Goal: Task Accomplishment & Management: Manage account settings

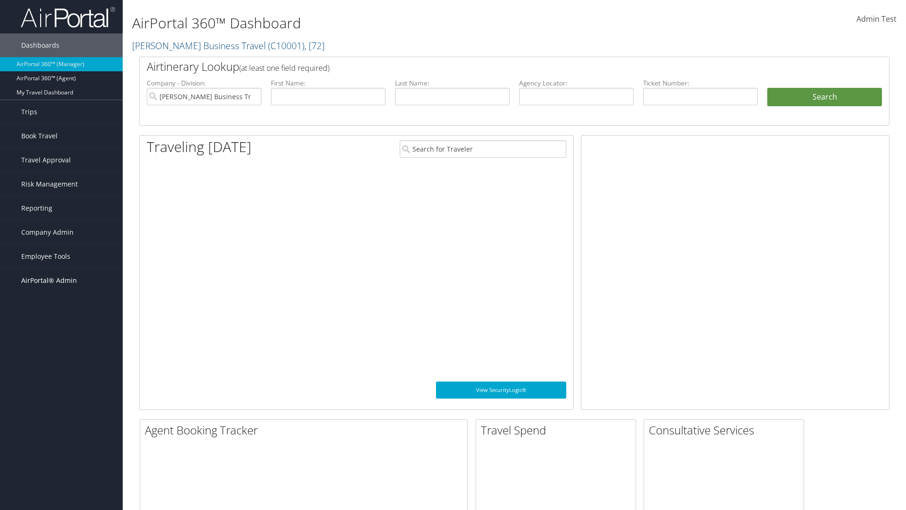
click at [61, 280] on span "AirPortal® Admin" at bounding box center [49, 281] width 56 height 24
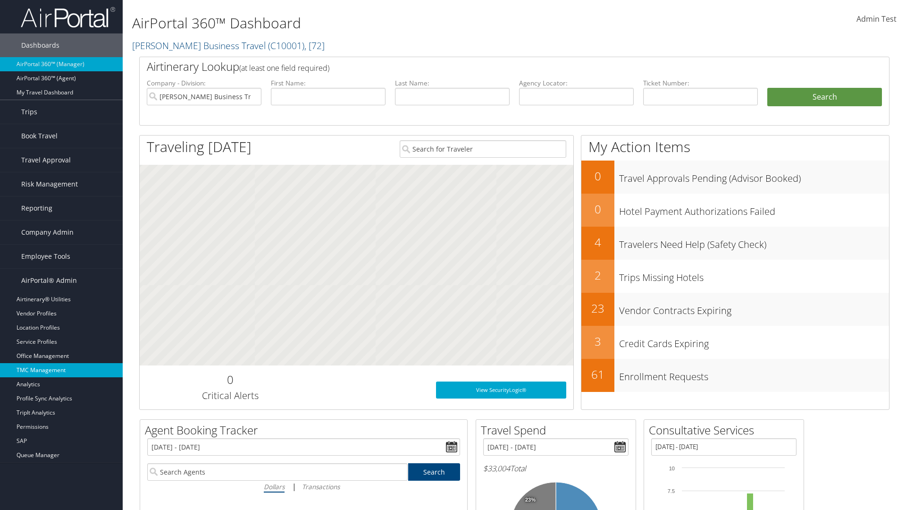
click at [61, 370] on link "TMC Management" at bounding box center [61, 370] width 123 height 14
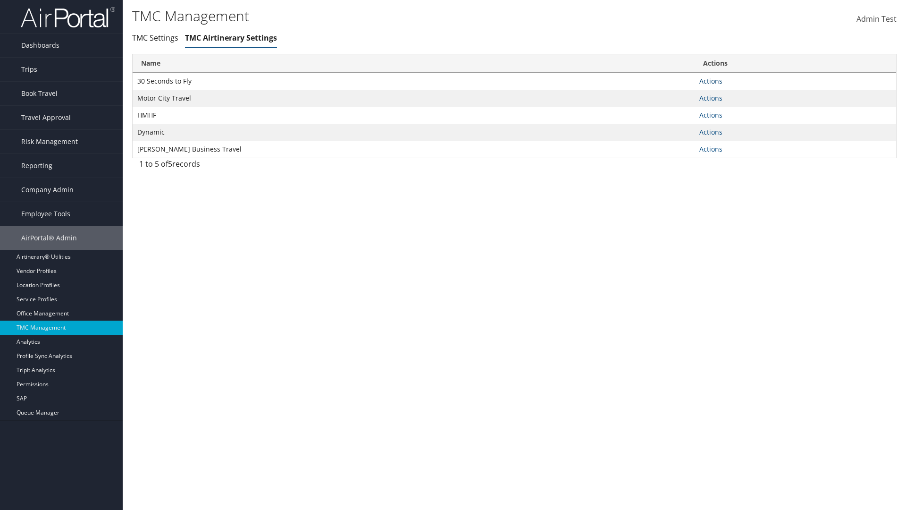
click at [711, 81] on link "Actions" at bounding box center [711, 80] width 23 height 9
click at [676, 127] on link "Manage Air notes" at bounding box center [676, 127] width 87 height 16
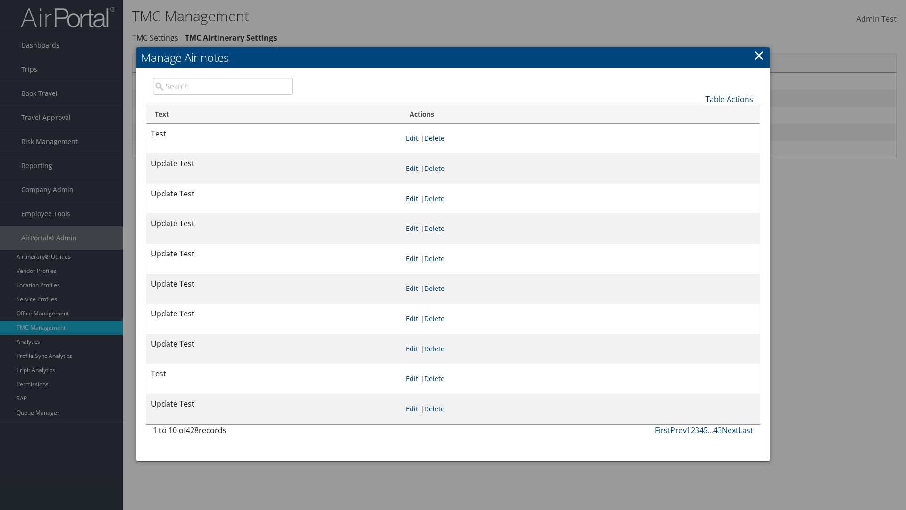
click at [729, 99] on link "Table Actions" at bounding box center [730, 99] width 48 height 10
click at [698, 113] on link "New Record" at bounding box center [698, 114] width 124 height 16
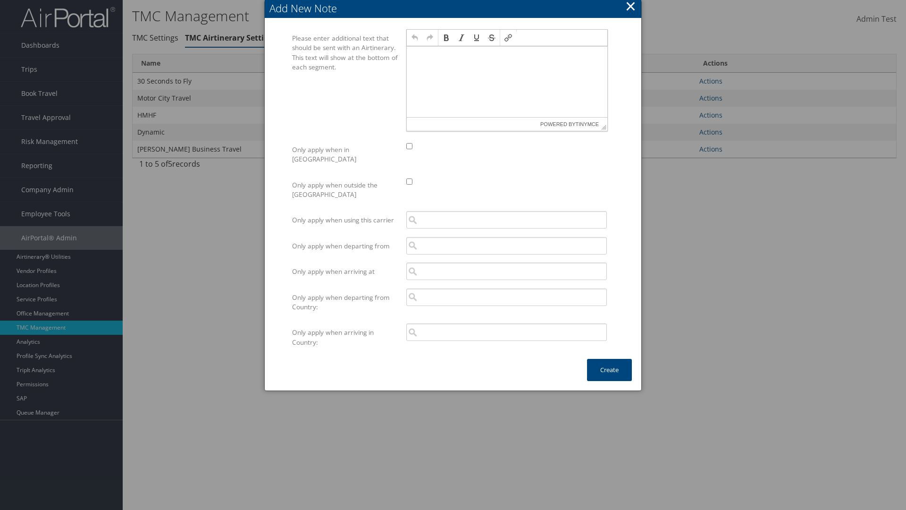
click at [507, 55] on p at bounding box center [507, 55] width 193 height 8
click at [609, 360] on button "Create" at bounding box center [609, 370] width 45 height 22
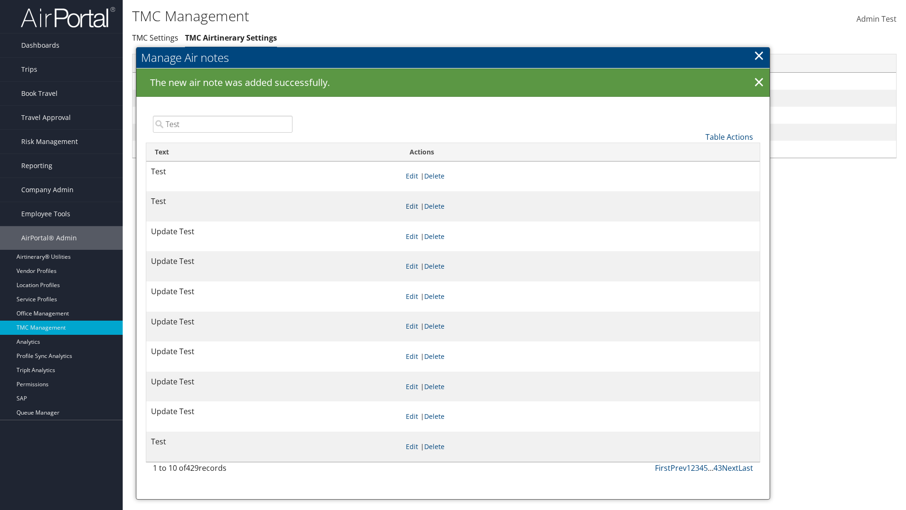
type input "Test"
click at [418, 206] on link "Edit" at bounding box center [412, 206] width 12 height 9
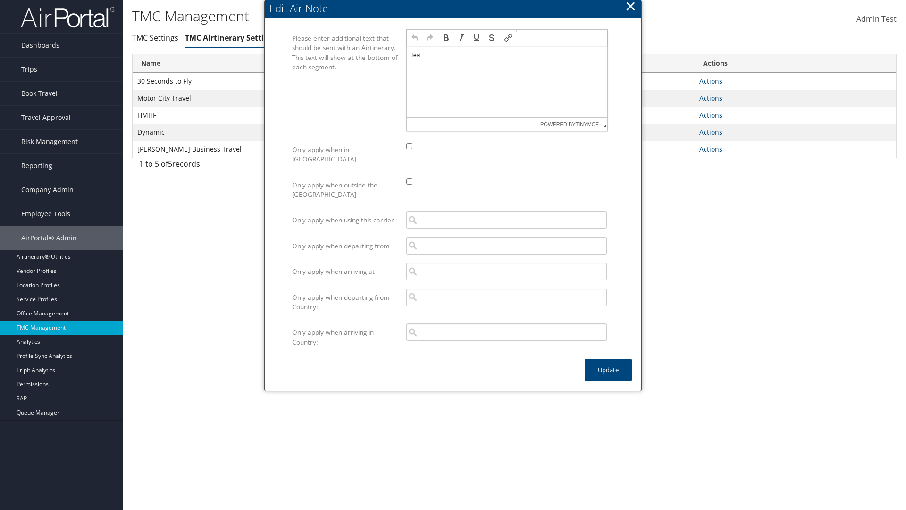
click at [507, 55] on p "Test" at bounding box center [507, 55] width 193 height 8
click at [609, 360] on button "Update" at bounding box center [608, 370] width 47 height 22
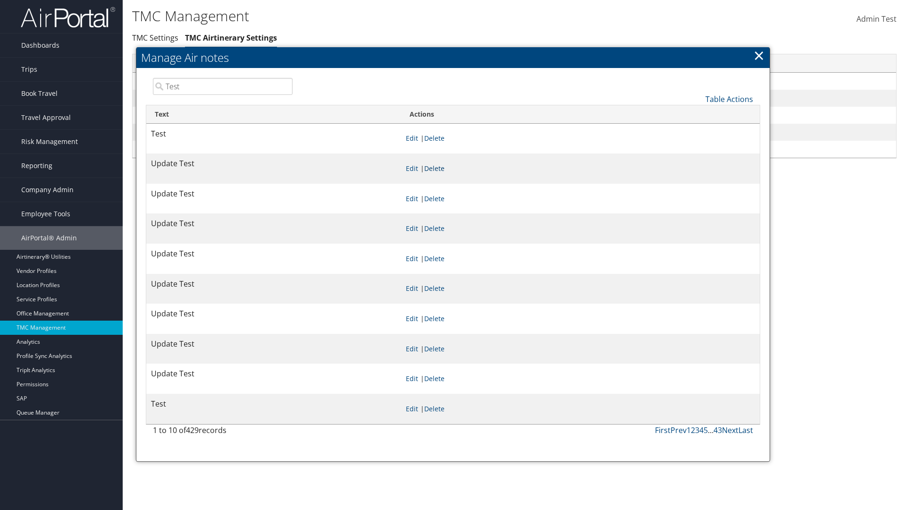
click at [445, 168] on link "Delete" at bounding box center [434, 168] width 20 height 9
